Goal: Navigation & Orientation: Find specific page/section

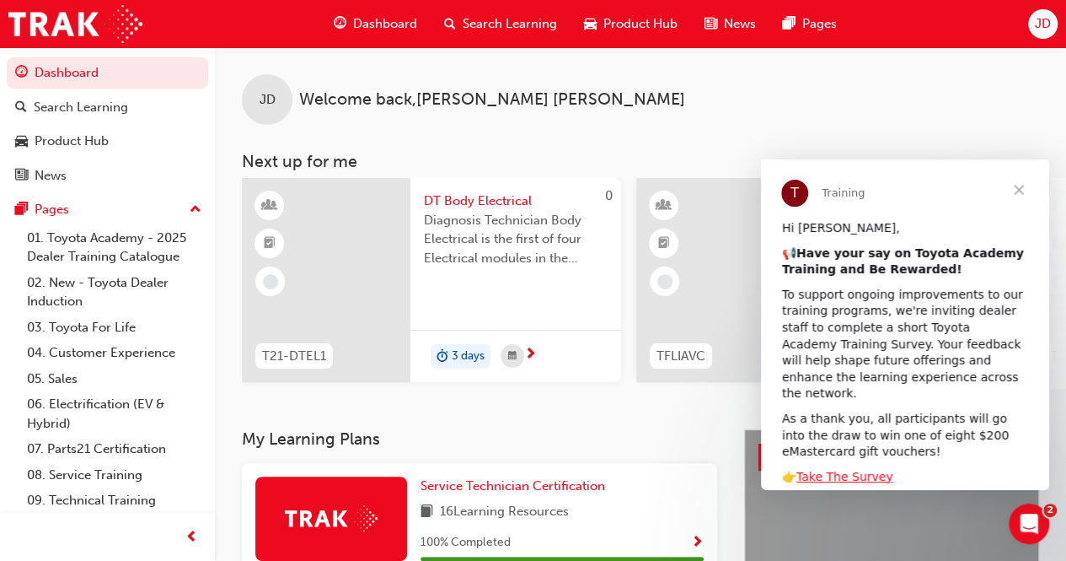
click at [990, 378] on div "To support ongoing improvements to our training programs, we're inviting dealer…" at bounding box center [905, 344] width 246 height 115
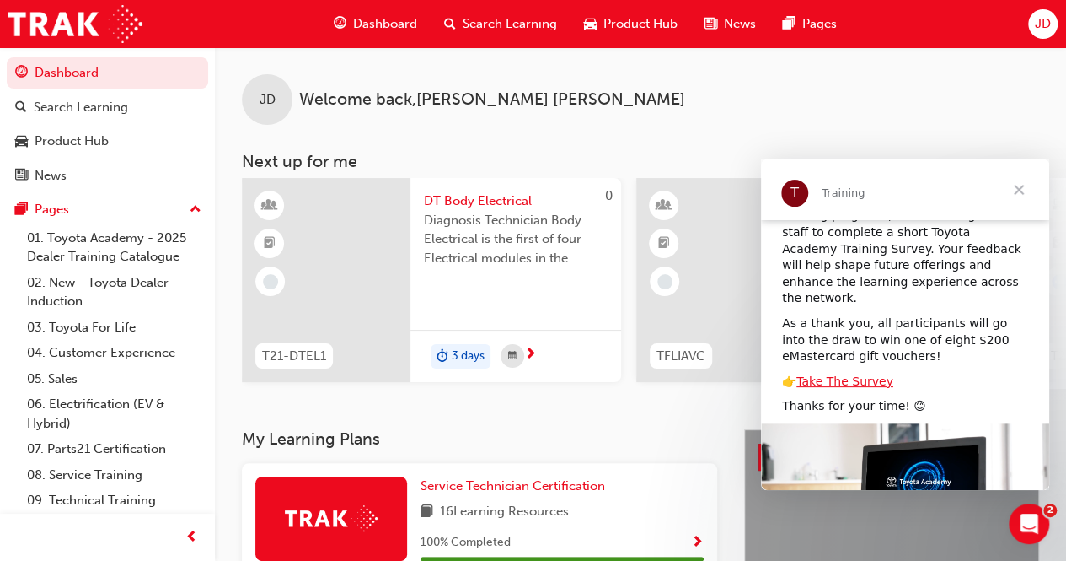
scroll to position [101, 0]
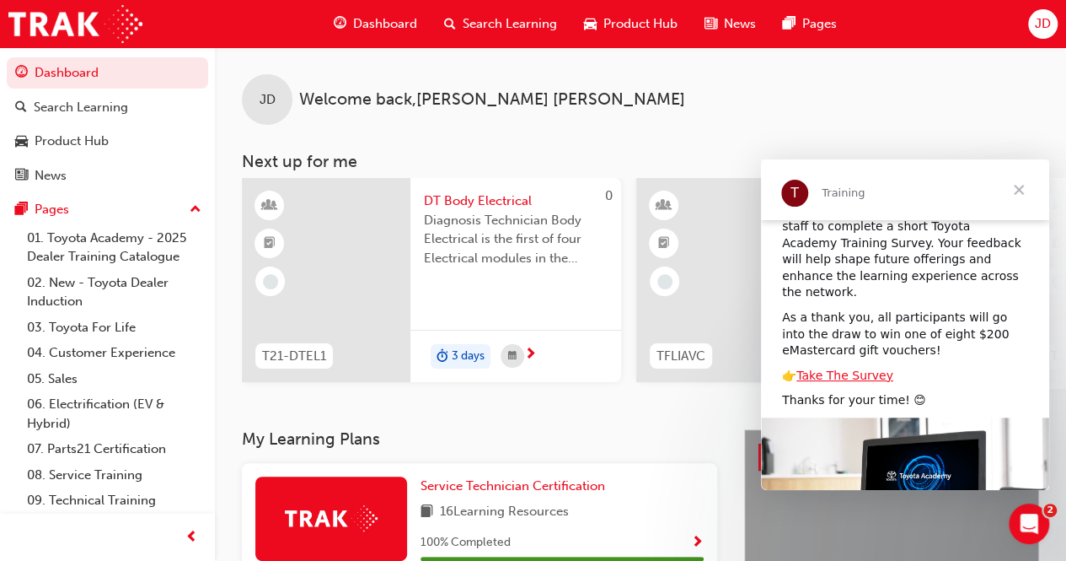
click at [1021, 196] on span "Close" at bounding box center [1019, 189] width 61 height 61
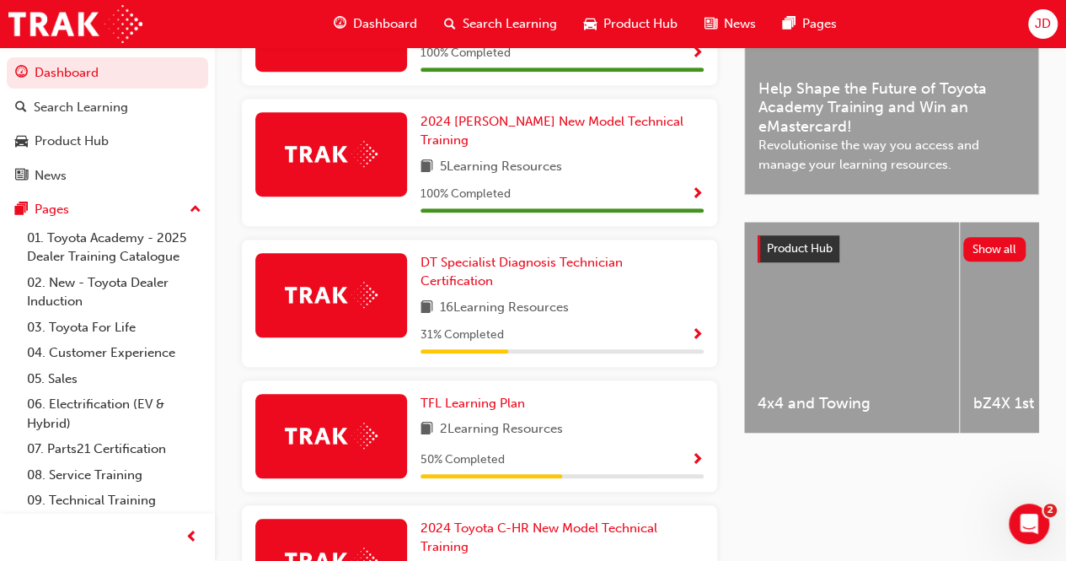
scroll to position [477, 0]
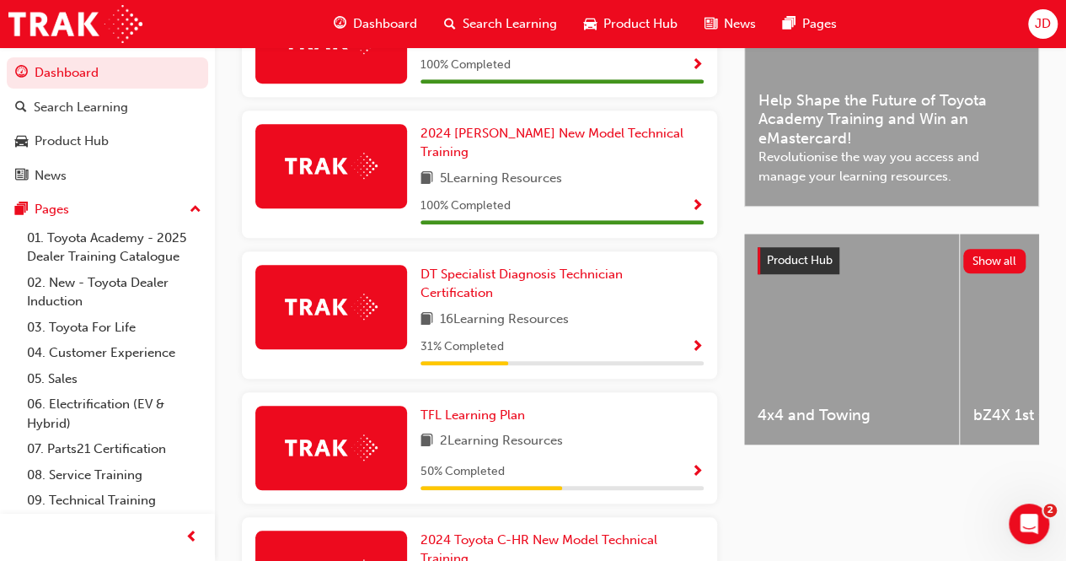
click at [1045, 28] on span "JD" at bounding box center [1043, 23] width 16 height 19
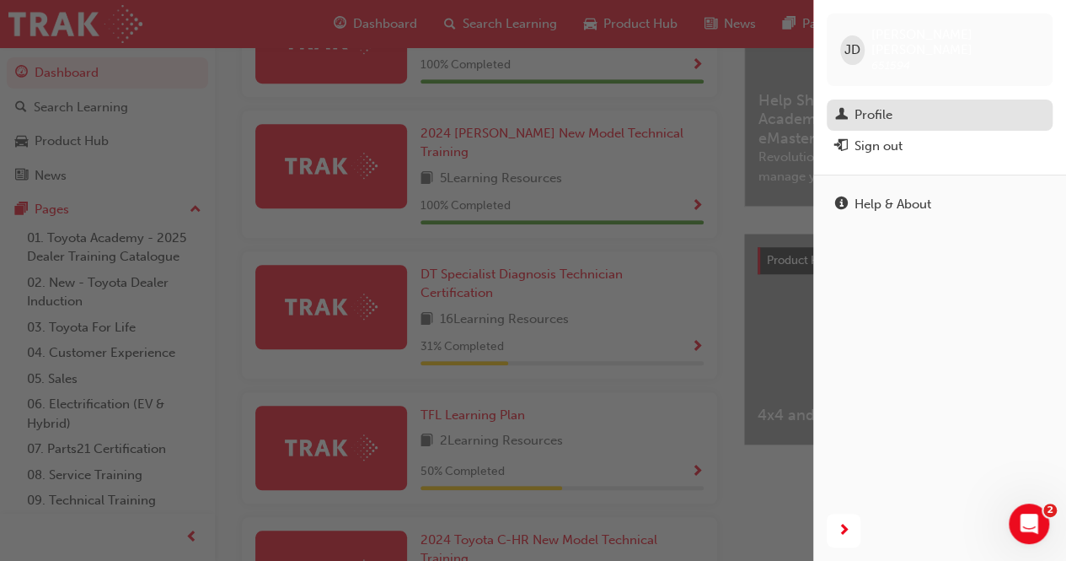
click at [888, 105] on div "Profile" at bounding box center [874, 114] width 38 height 19
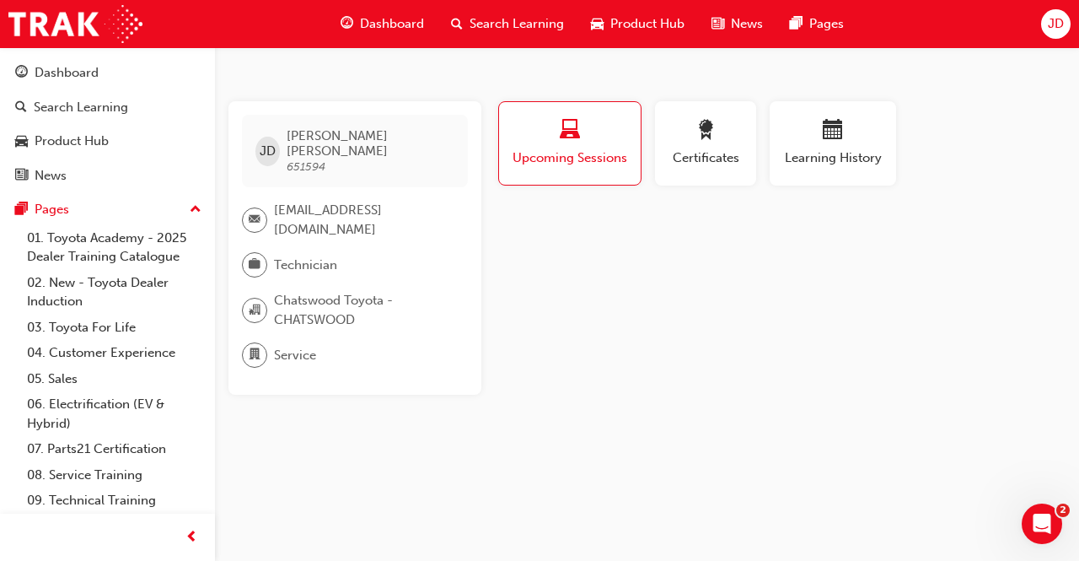
click at [622, 171] on button "Upcoming Sessions" at bounding box center [569, 143] width 143 height 84
click at [604, 158] on span "Upcoming Sessions" at bounding box center [570, 157] width 116 height 19
click at [713, 156] on span "Certificates" at bounding box center [706, 157] width 76 height 19
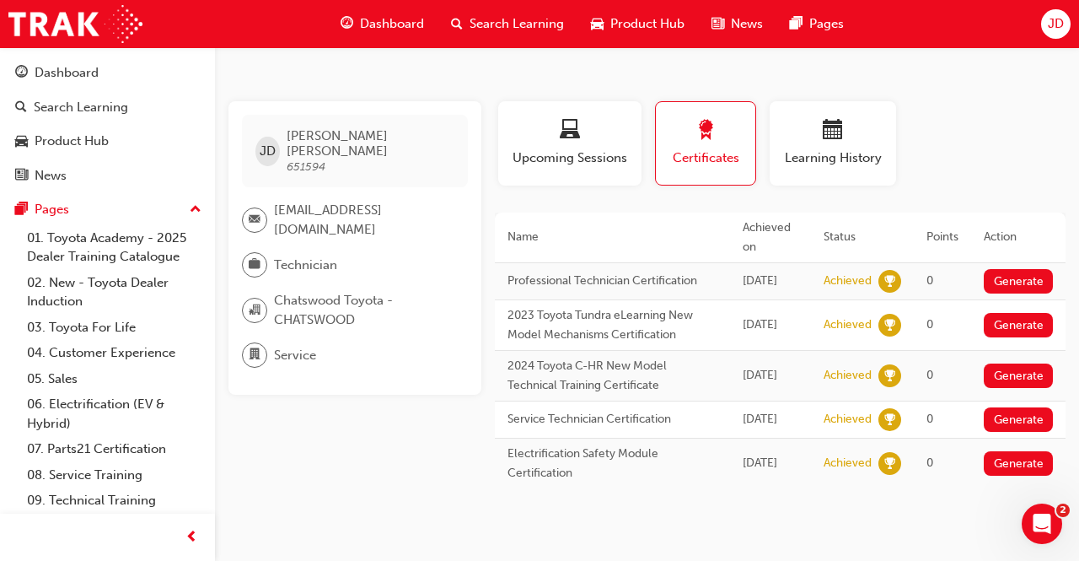
click at [388, 24] on span "Dashboard" at bounding box center [392, 23] width 64 height 19
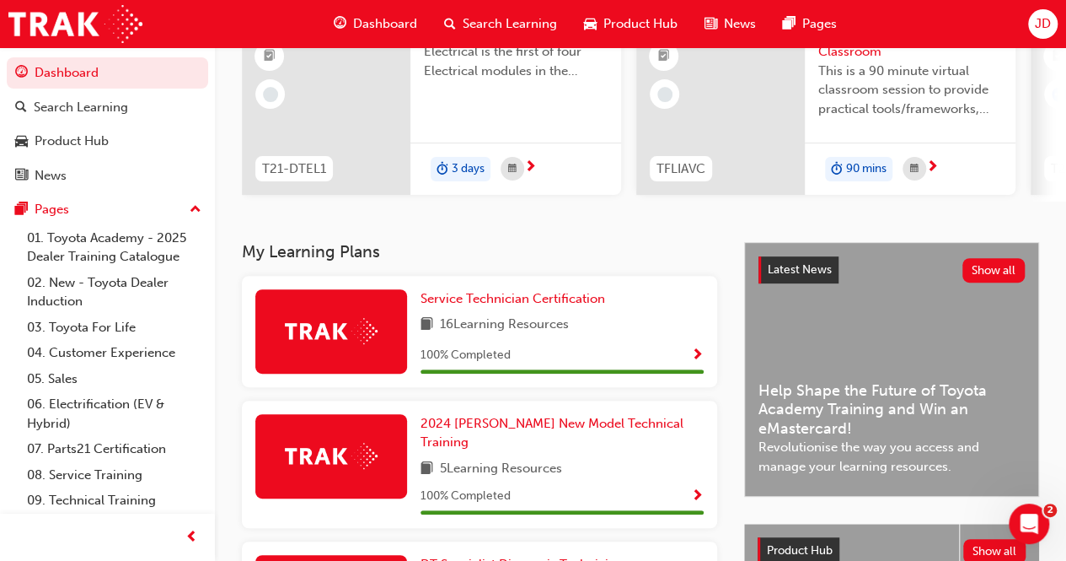
scroll to position [202, 0]
